Goal: Information Seeking & Learning: Learn about a topic

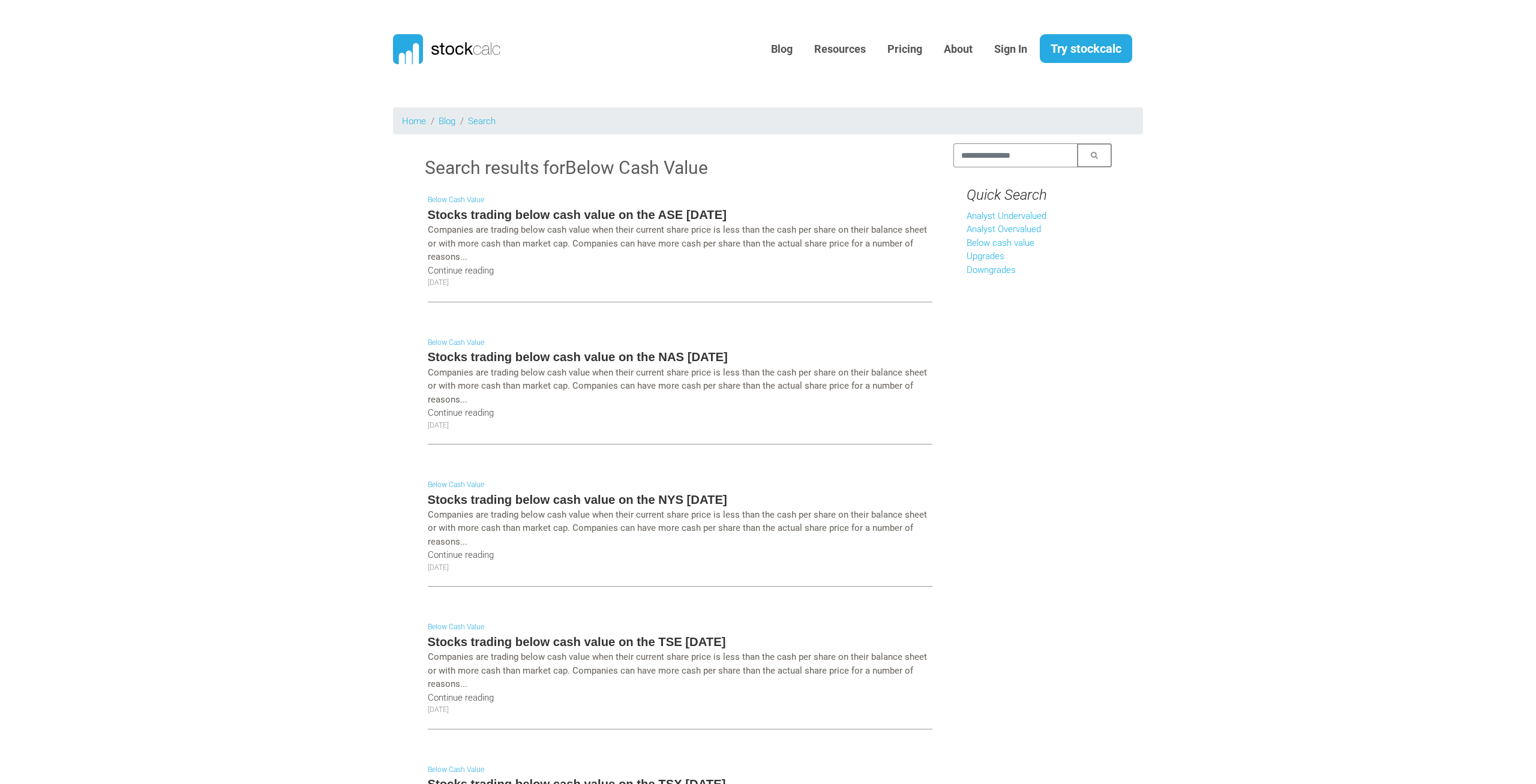
click at [663, 637] on h5 "Stocks trading below cash value on the TSE July 2025" at bounding box center [680, 641] width 504 height 16
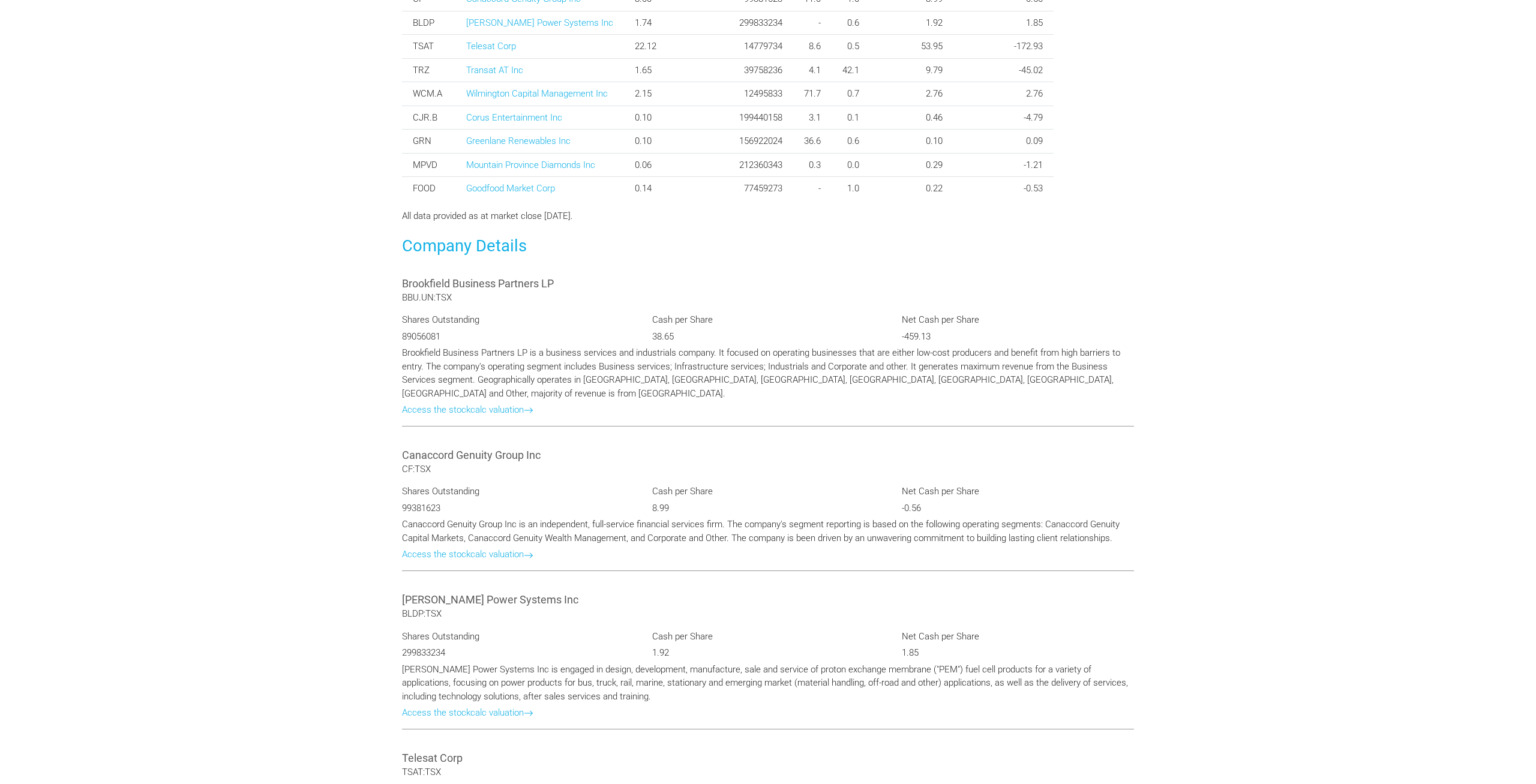
scroll to position [367, 0]
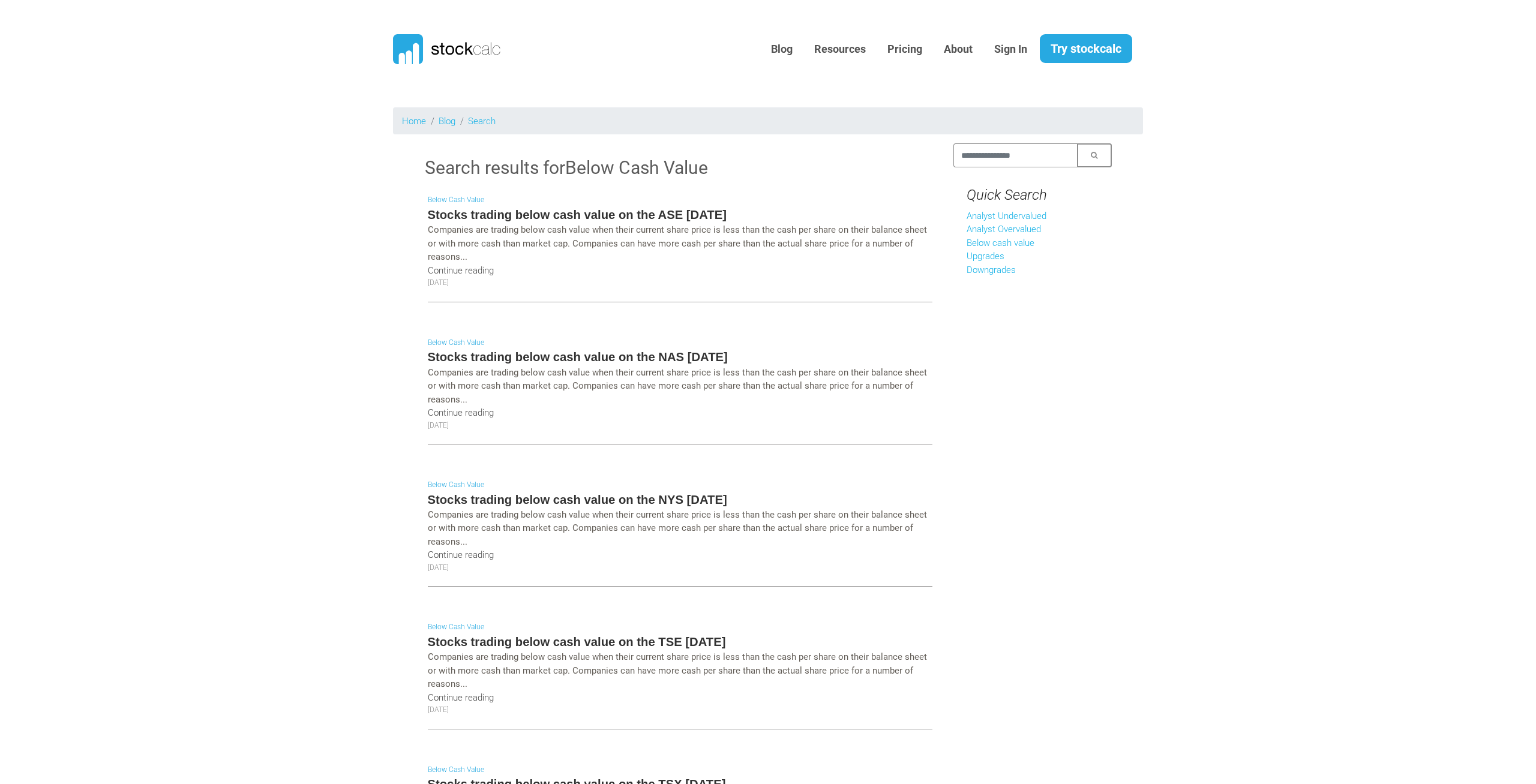
click at [496, 497] on h5 "Stocks trading below cash value on the NYS [DATE]" at bounding box center [680, 499] width 504 height 16
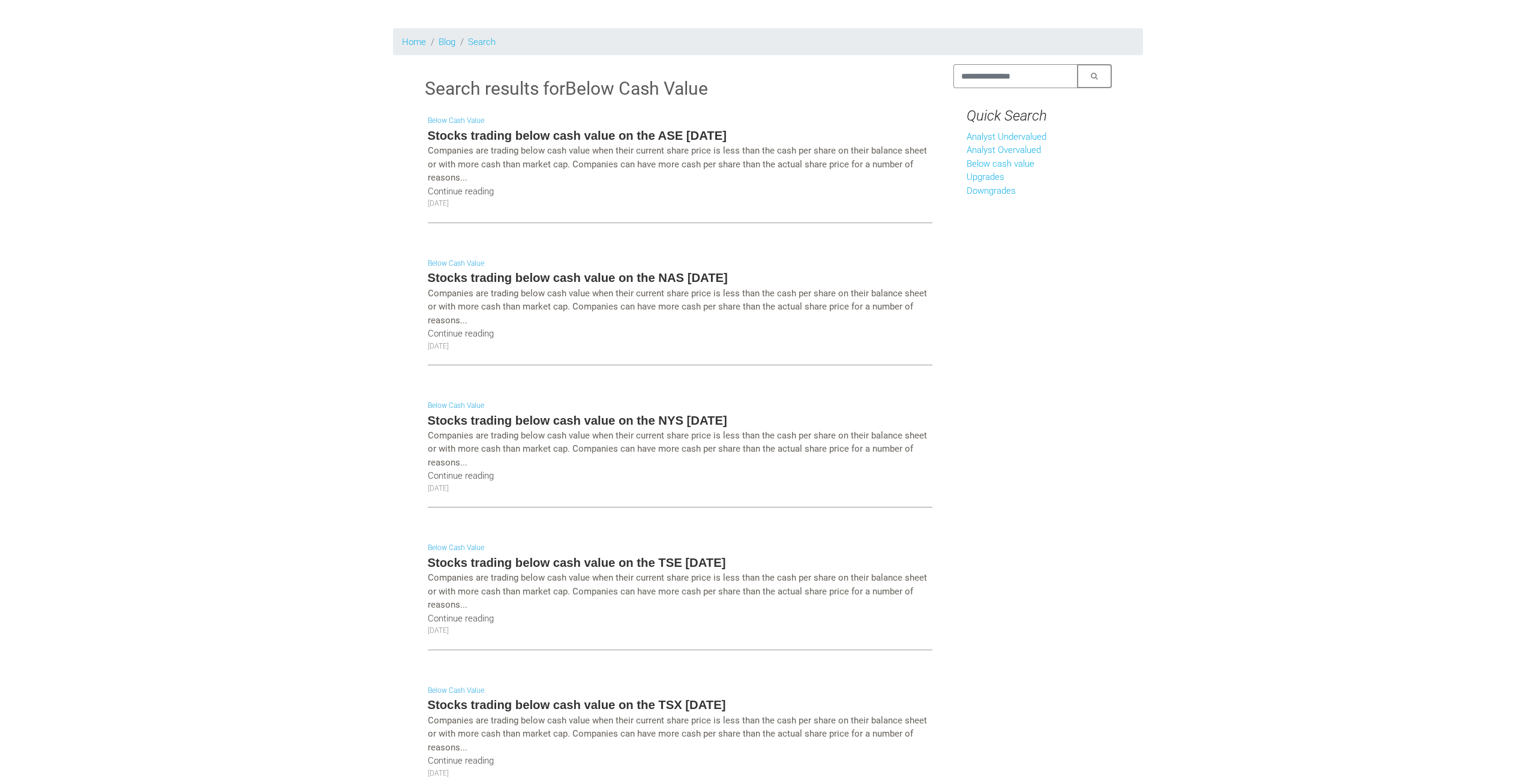
scroll to position [61, 0]
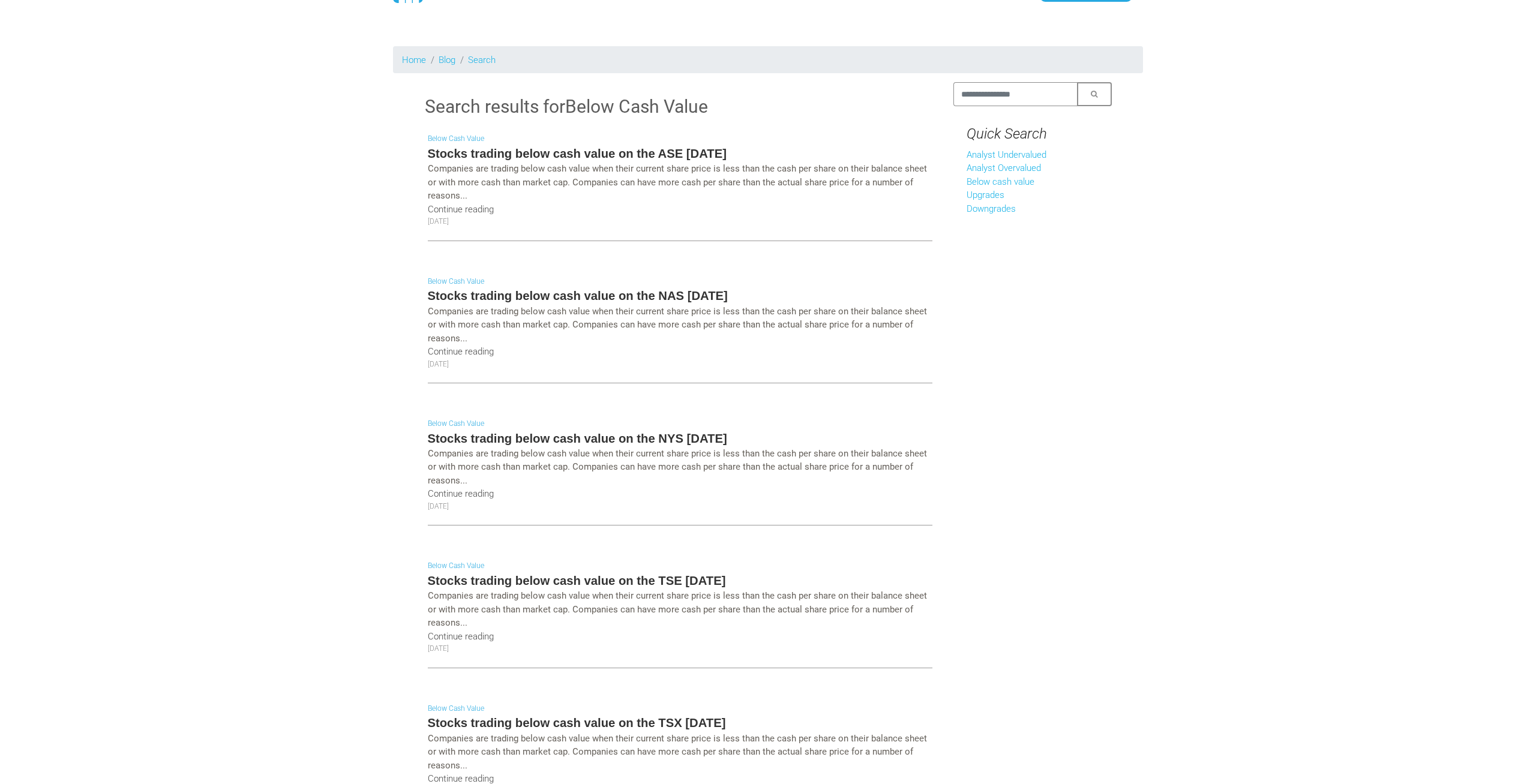
click at [700, 148] on h5 "Stocks trading below cash value on the ASE [DATE]" at bounding box center [680, 153] width 504 height 16
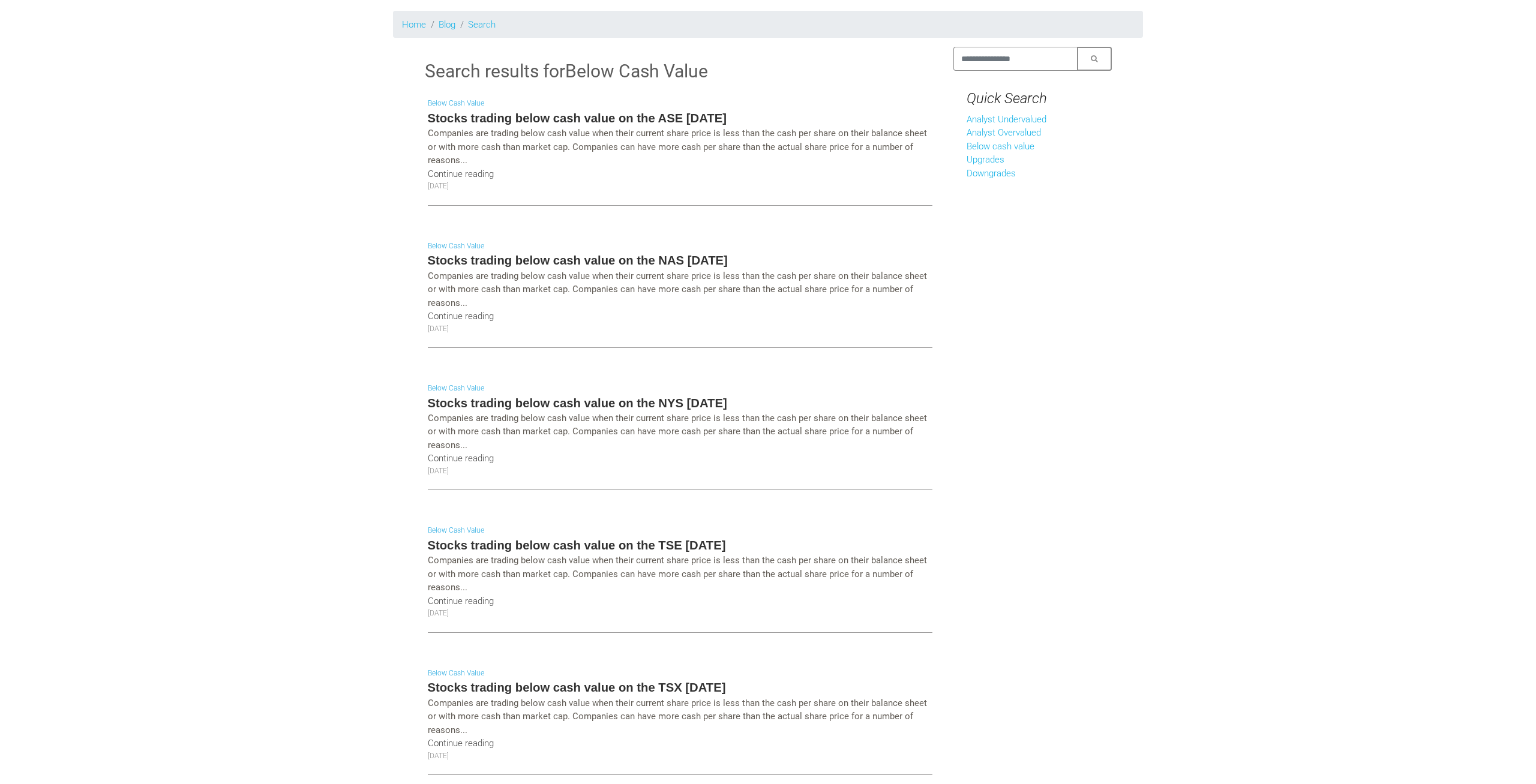
scroll to position [91, 0]
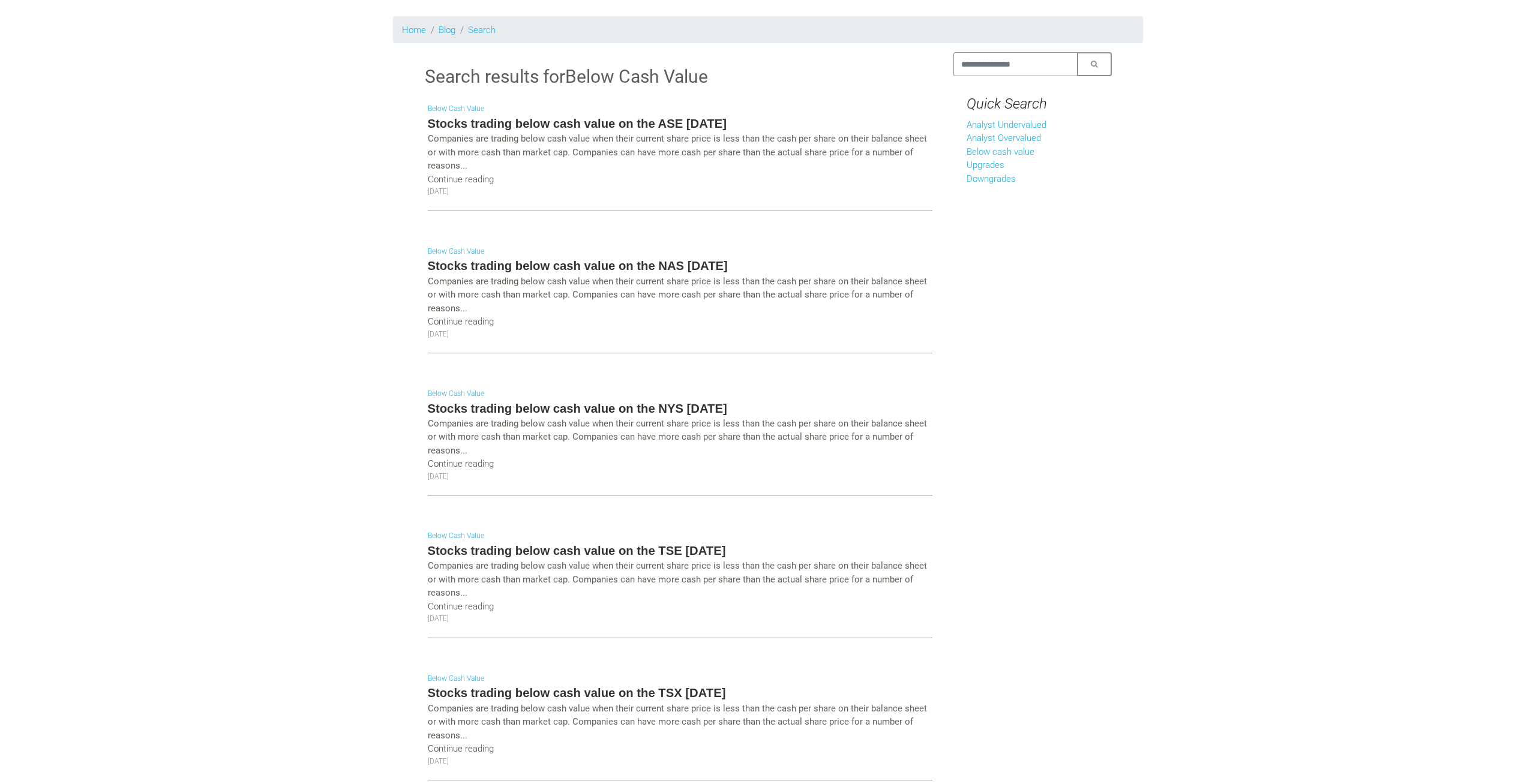
click at [717, 262] on h5 "Stocks trading below cash value on the NAS July 2025" at bounding box center [680, 266] width 504 height 16
click at [671, 269] on h5 "Stocks trading below cash value on the NAS July 2025" at bounding box center [680, 266] width 504 height 16
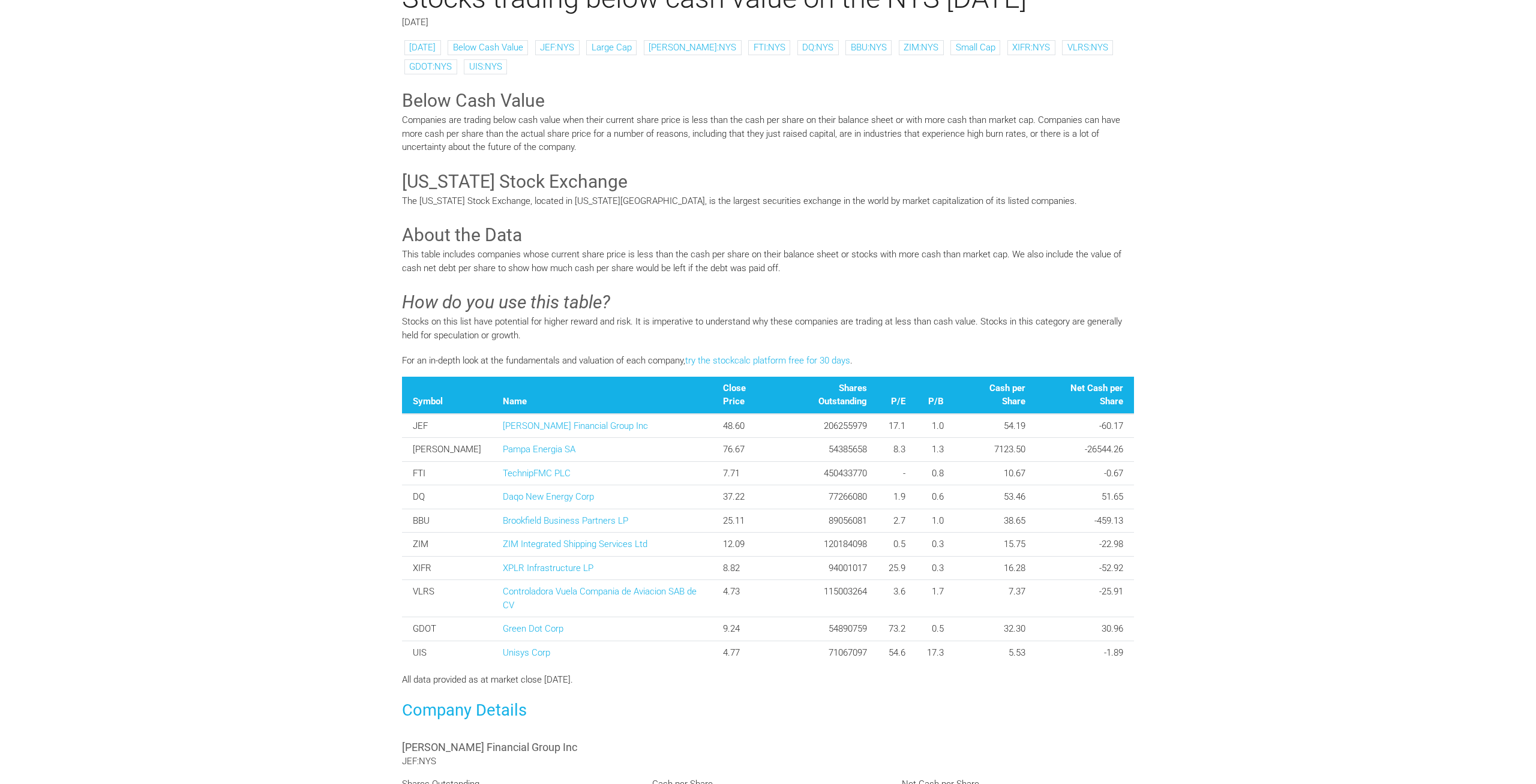
scroll to position [184, 0]
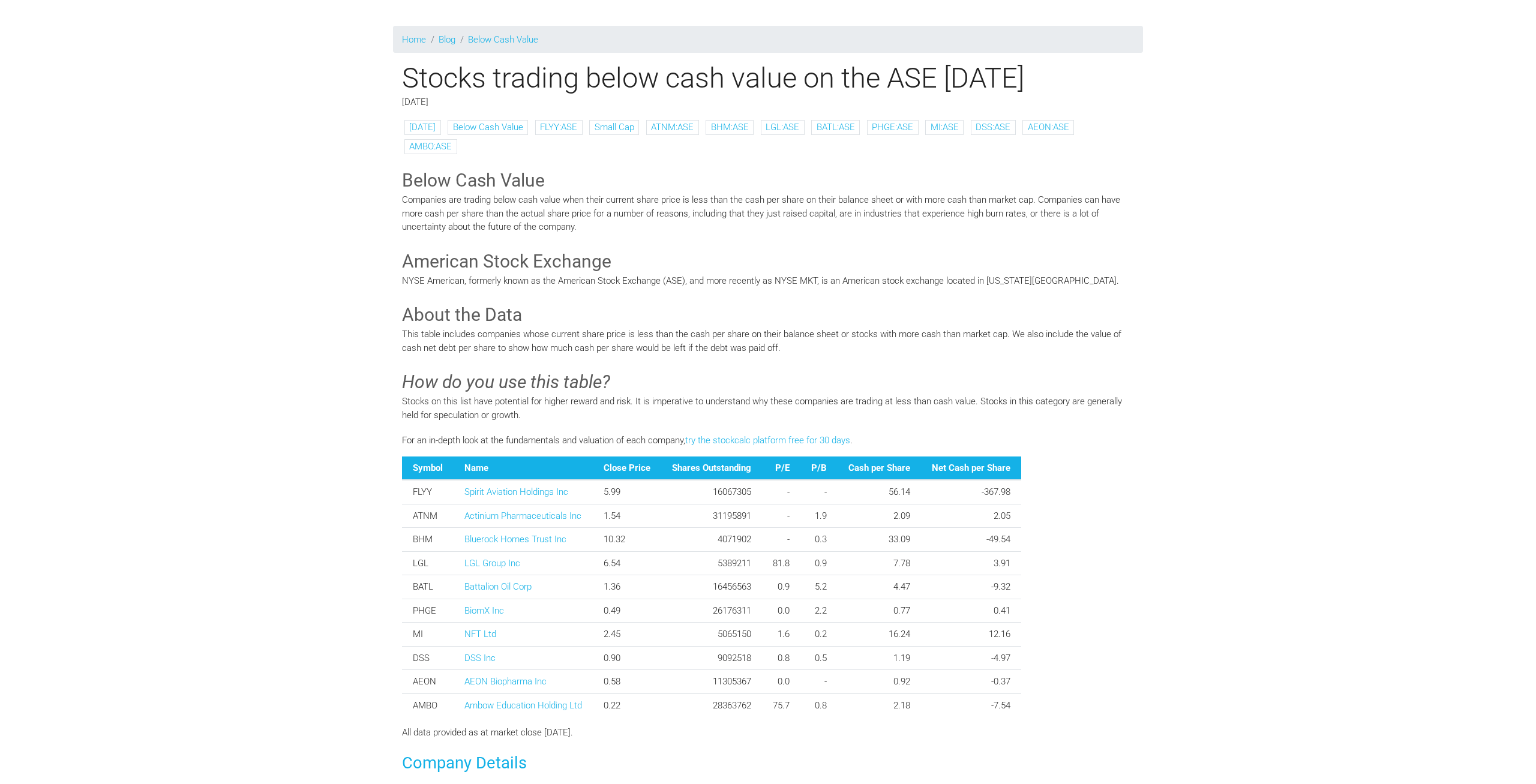
scroll to position [123, 0]
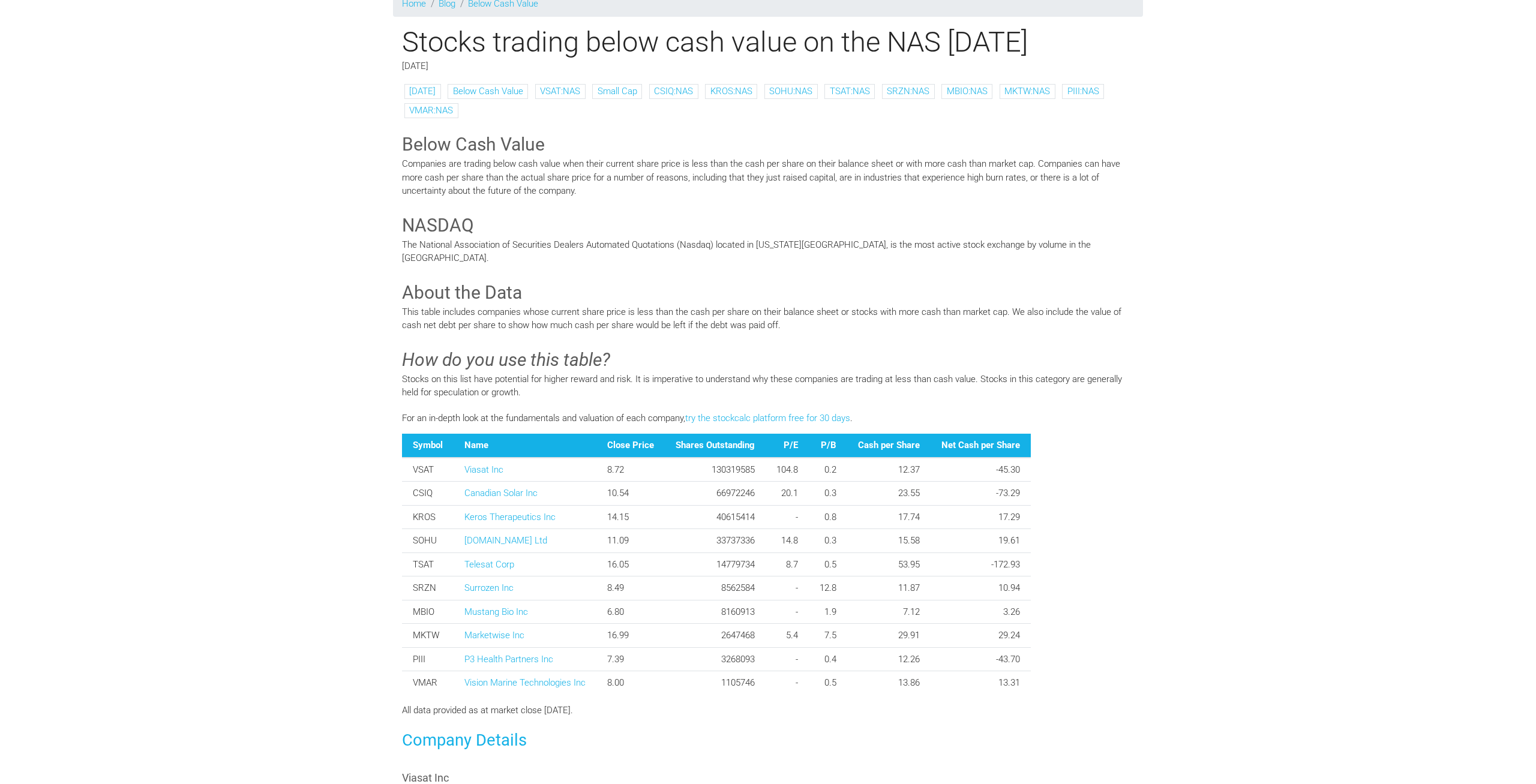
scroll to position [123, 0]
